Goal: Use online tool/utility: Utilize a website feature to perform a specific function

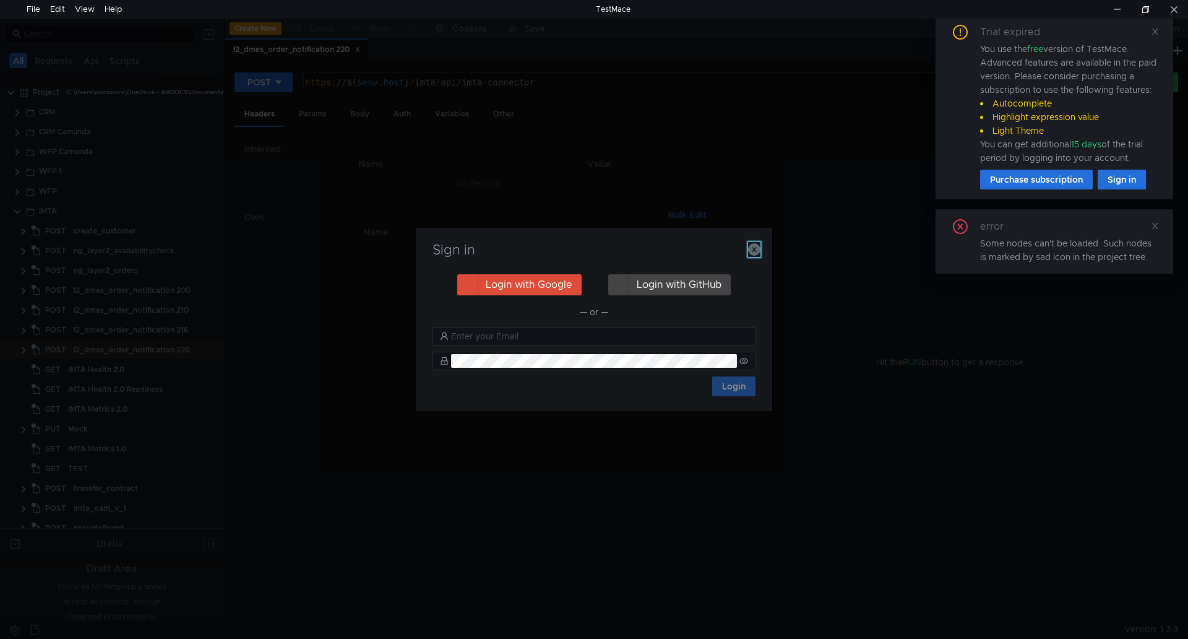
drag, startPoint x: 753, startPoint y: 246, endPoint x: 761, endPoint y: 235, distance: 13.9
click at [753, 246] on icon "button" at bounding box center [754, 249] width 12 height 12
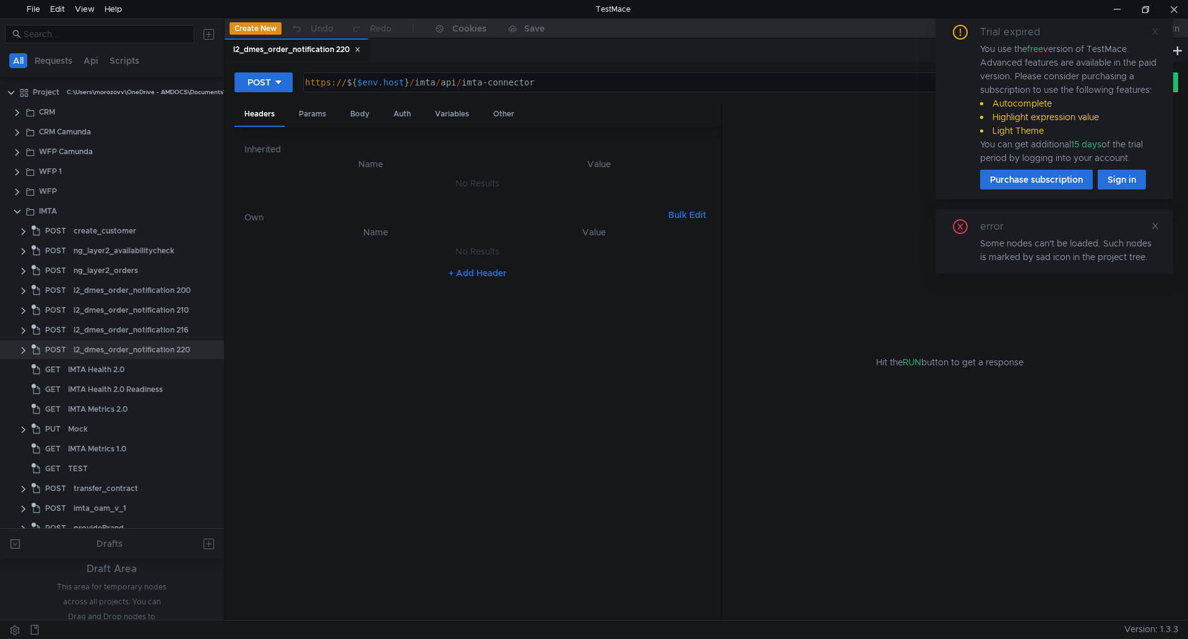
click at [1157, 32] on icon at bounding box center [1155, 31] width 9 height 9
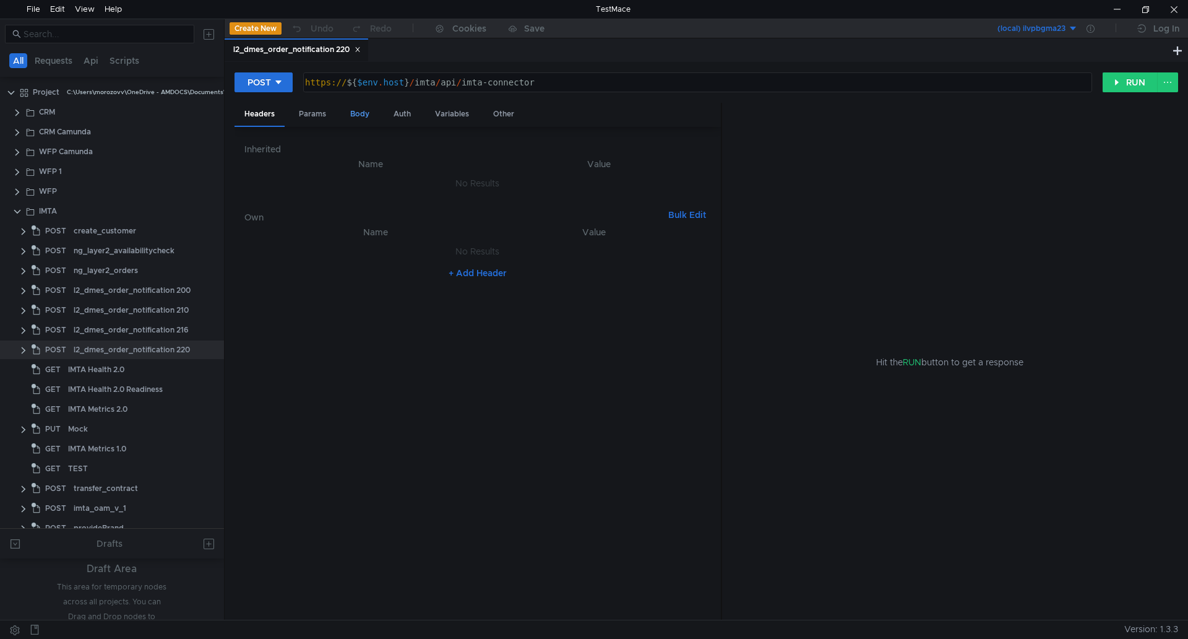
click at [360, 118] on div "Body" at bounding box center [359, 114] width 39 height 23
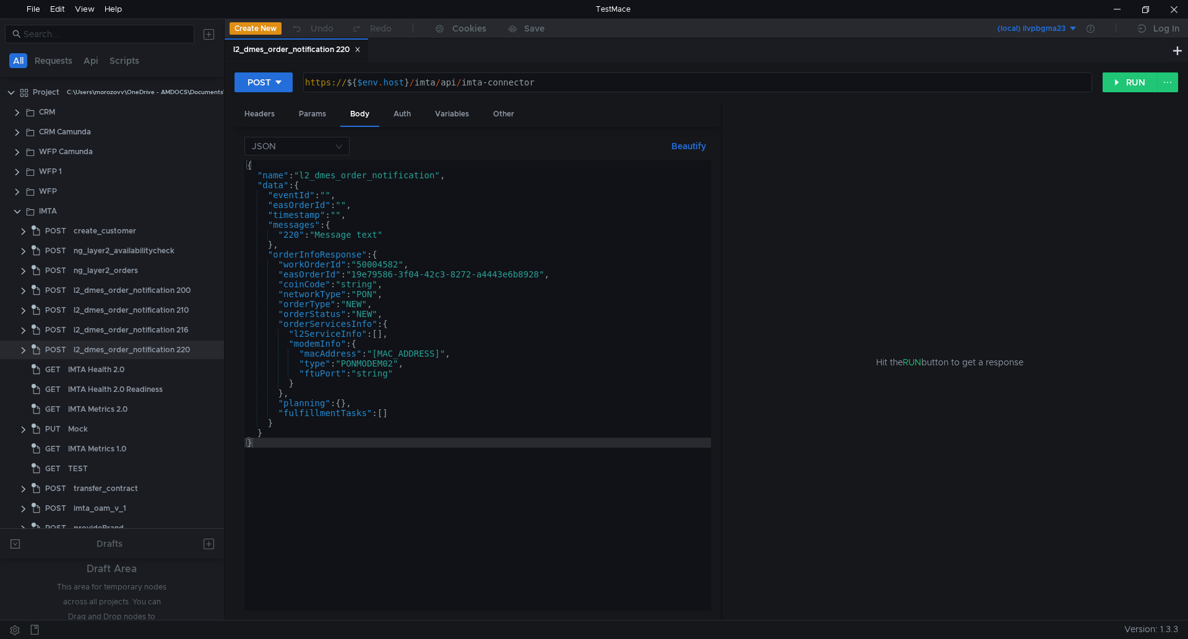
type textarea ""workOrderId": "50004582","
click at [371, 266] on div "{ "name" : "l2_dmes_order_notification" , "data" : { "eventId" : "" , "easOrder…" at bounding box center [477, 395] width 467 height 470
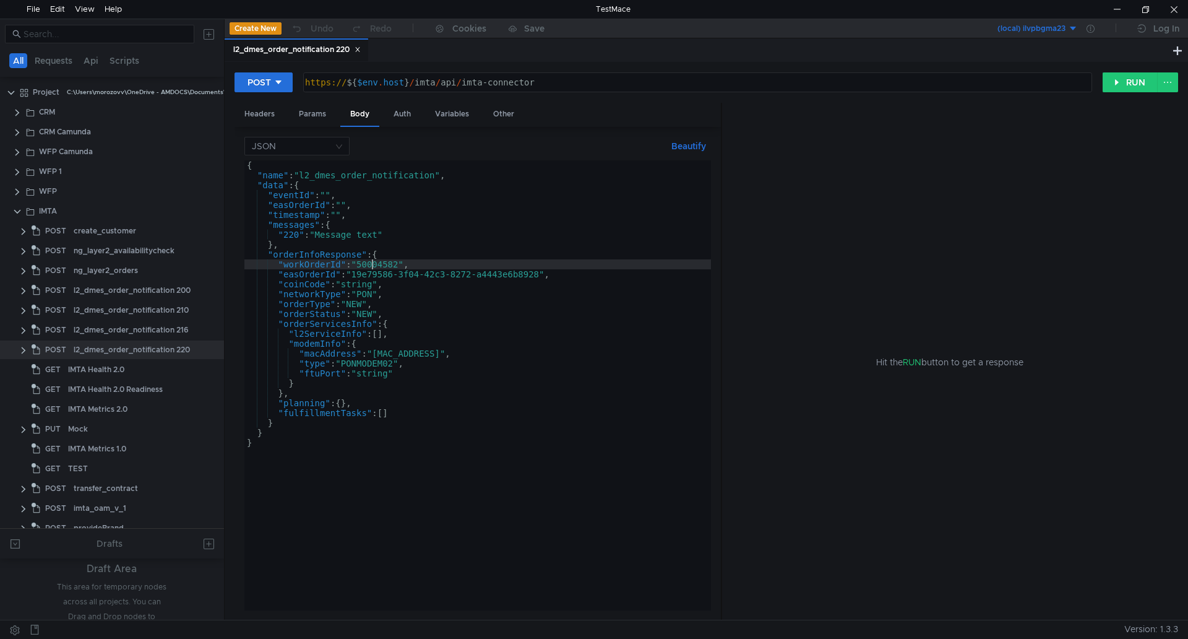
click at [371, 266] on div "{ "name" : "l2_dmes_order_notification" , "data" : { "eventId" : "" , "easOrder…" at bounding box center [477, 395] width 467 height 470
click at [104, 328] on div "l2_dmes_order_notification 216" at bounding box center [131, 330] width 115 height 19
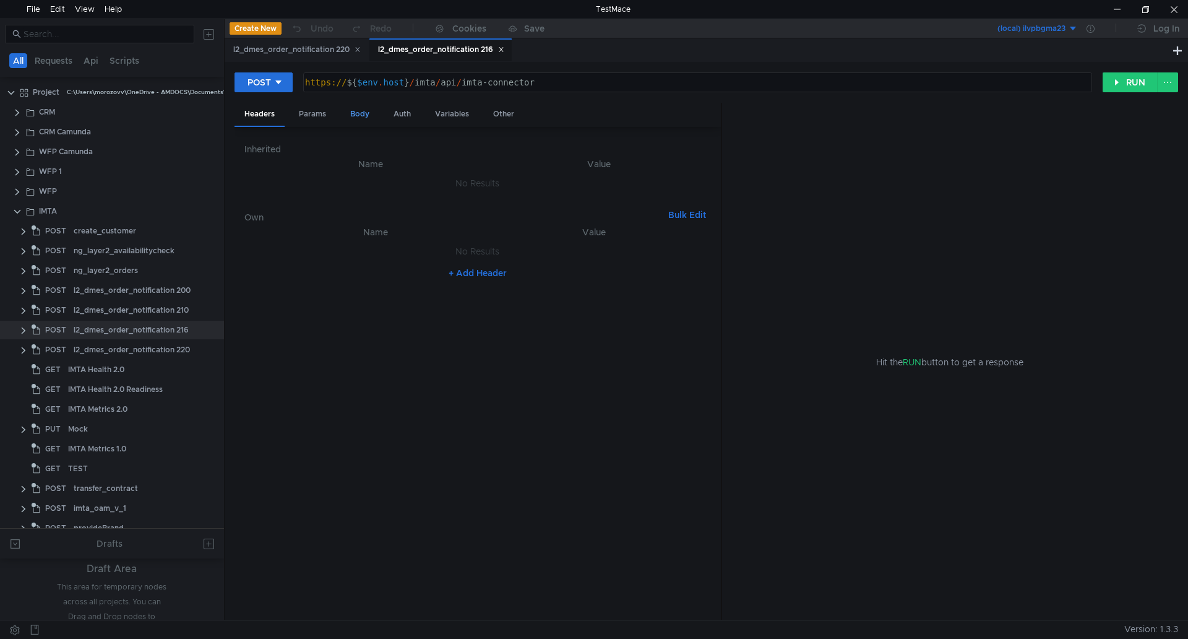
click at [362, 109] on div "Body" at bounding box center [359, 114] width 39 height 23
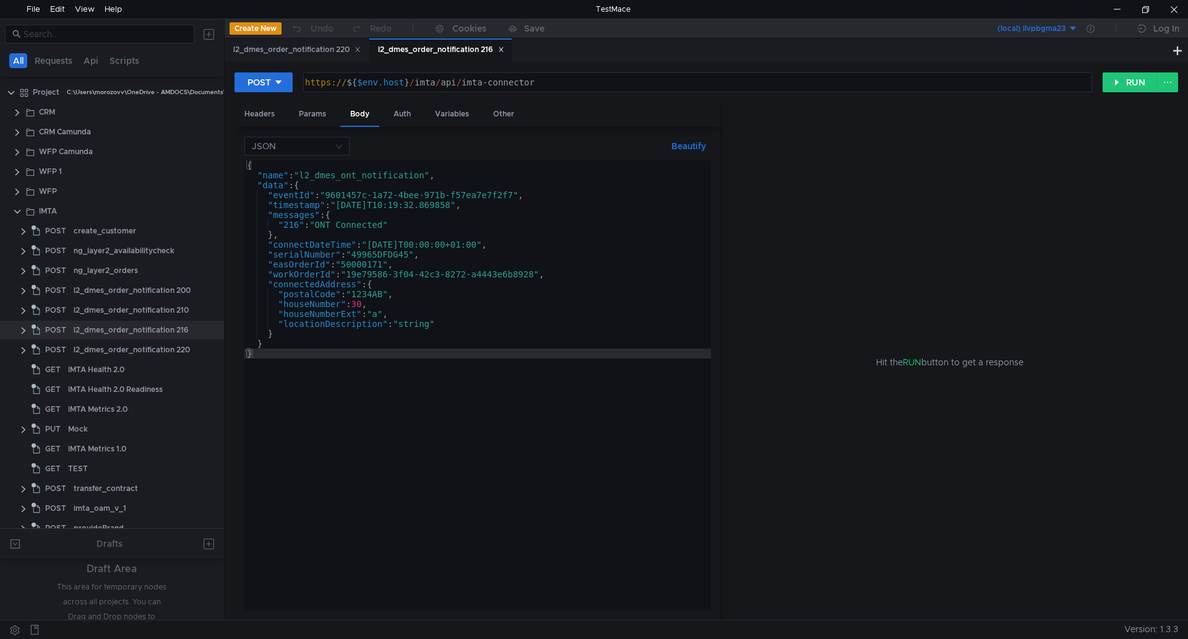
click at [365, 264] on div "{ "name" : "l2_dmes_ont_notification" , "data" : { "eventId" : "9601457c-1a72-4…" at bounding box center [477, 395] width 467 height 470
paste textarea "4582"
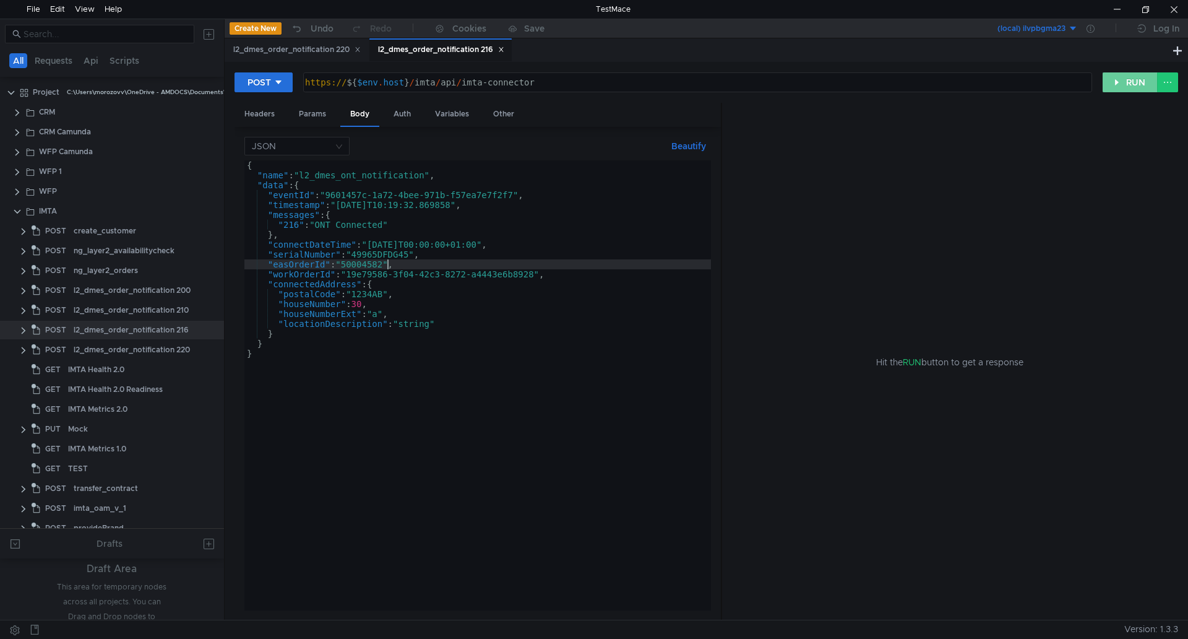
click at [1140, 80] on button "RUN" at bounding box center [1130, 82] width 55 height 20
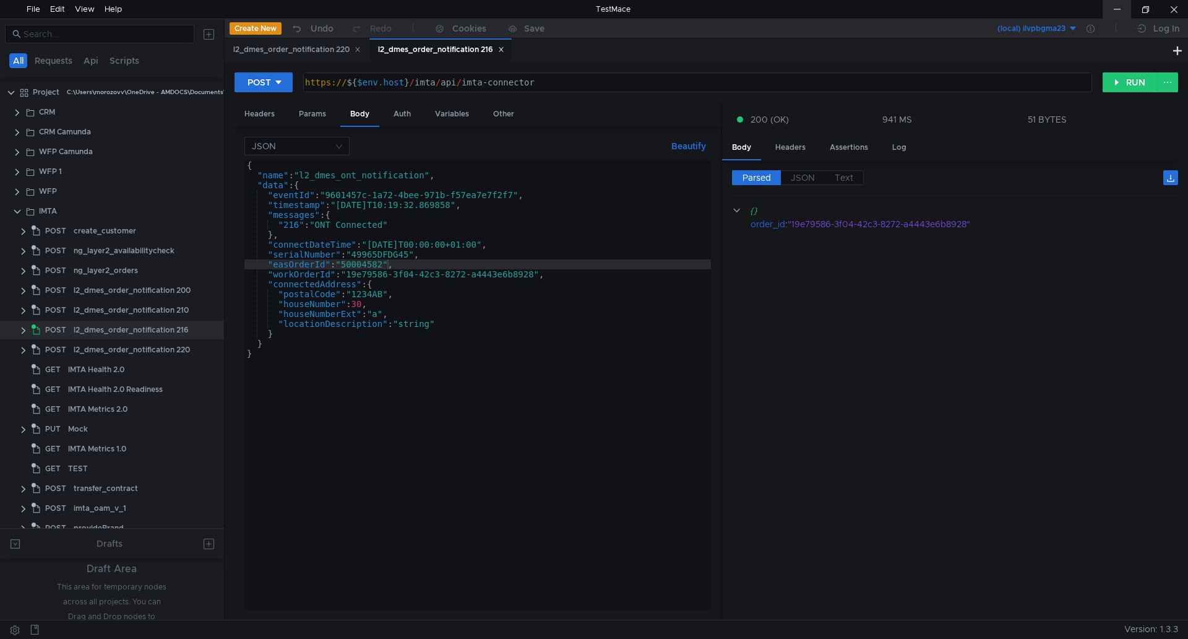
click at [1111, 4] on div at bounding box center [1117, 9] width 28 height 19
click at [413, 273] on div "{ "name" : "l2_dmes_ont_notification" , "data" : { "eventId" : "9601457c-1a72-4…" at bounding box center [477, 395] width 467 height 470
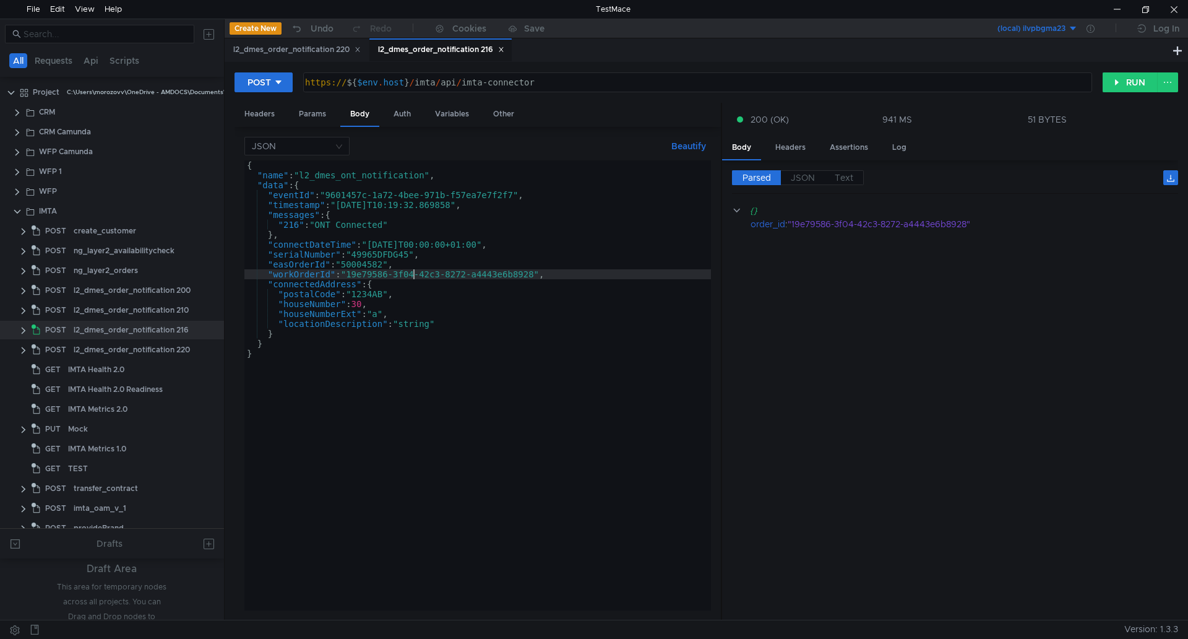
click at [407, 283] on div "{ "name" : "l2_dmes_ont_notification" , "data" : { "eventId" : "9601457c-1a72-4…" at bounding box center [477, 395] width 467 height 470
click at [386, 293] on div "{ "name" : "l2_dmes_ont_notification" , "data" : { "eventId" : "9601457c-1a72-4…" at bounding box center [477, 395] width 467 height 470
click at [361, 230] on div "{ "name" : "l2_dmes_ont_notification" , "data" : { "eventId" : "9601457c-1a72-4…" at bounding box center [477, 395] width 467 height 470
click at [366, 202] on div "{ "name" : "l2_dmes_ont_notification" , "data" : { "eventId" : "9601457c-1a72-4…" at bounding box center [477, 395] width 467 height 470
click at [382, 193] on div "{ "name" : "l2_dmes_ont_notification" , "data" : { "eventId" : "9601457c-1a72-4…" at bounding box center [477, 395] width 467 height 470
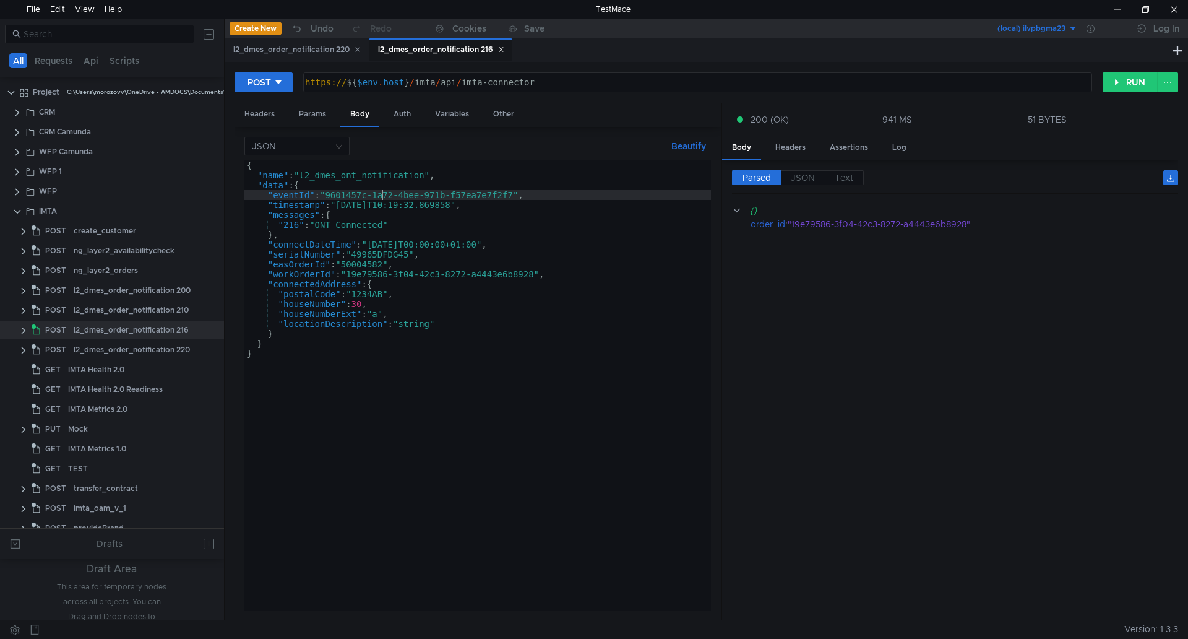
click at [381, 204] on div "{ "name" : "l2_dmes_ont_notification" , "data" : { "eventId" : "9601457c-1a72-4…" at bounding box center [477, 395] width 467 height 470
click at [387, 253] on div "{ "name" : "l2_dmes_ont_notification" , "data" : { "eventId" : "9601457c-1a72-4…" at bounding box center [477, 395] width 467 height 470
click at [378, 256] on div "{ "name" : "l2_dmes_ont_notification" , "data" : { "eventId" : "9601457c-1a72-4…" at bounding box center [477, 395] width 467 height 470
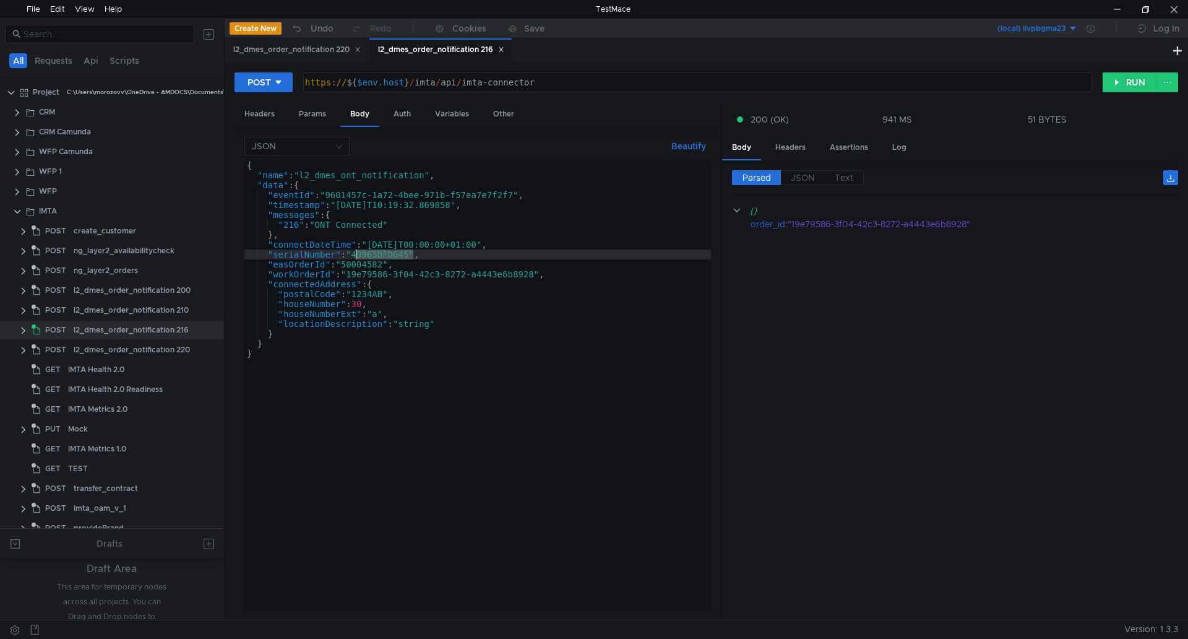
paste textarea "58:00:32:D1:96:26"
type textarea ""serialNumber": "580032D19626","
click at [1127, 84] on button "RUN" at bounding box center [1130, 82] width 55 height 20
click at [1178, 9] on div at bounding box center [1174, 9] width 28 height 19
